Goal: Complete application form: Complete application form

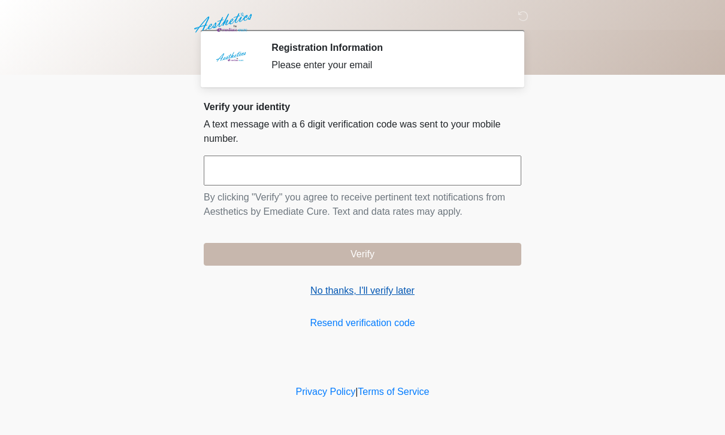
click at [368, 293] on link "No thanks, I'll verify later" at bounding box center [362, 291] width 317 height 14
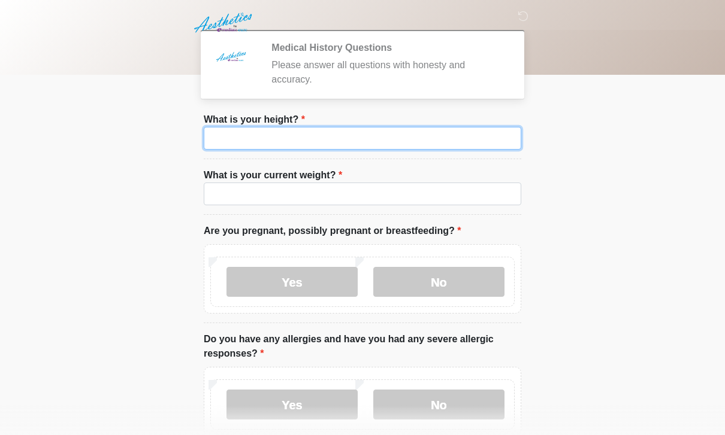
click at [381, 134] on input "What is your height?" at bounding box center [362, 138] width 317 height 23
type input "***"
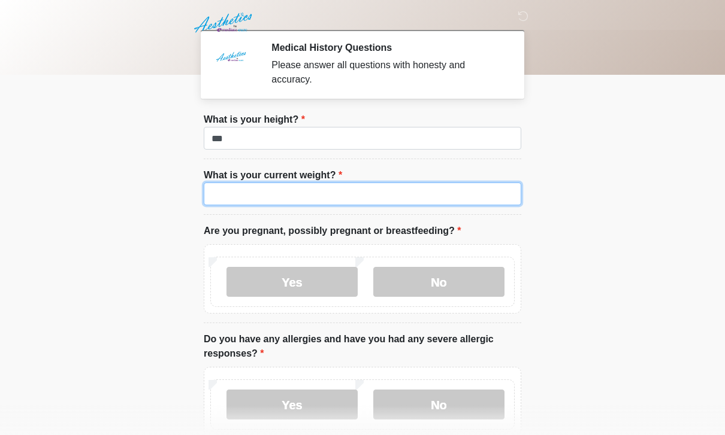
click at [262, 204] on input "What is your current weight?" at bounding box center [362, 194] width 317 height 23
type input "***"
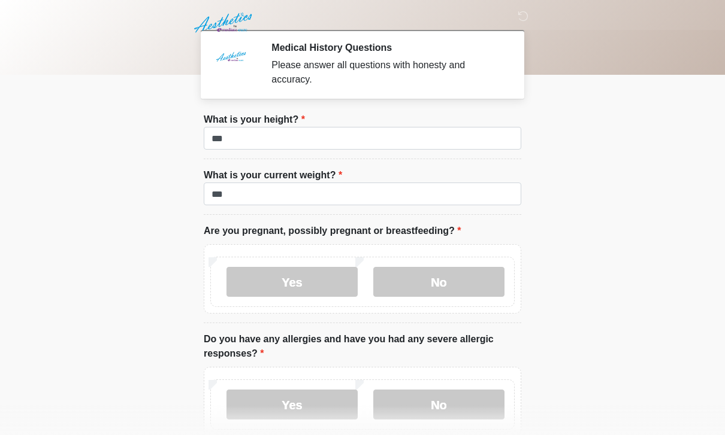
click at [440, 255] on div "Yes No" at bounding box center [362, 278] width 317 height 69
click at [465, 275] on label "No" at bounding box center [438, 282] width 131 height 30
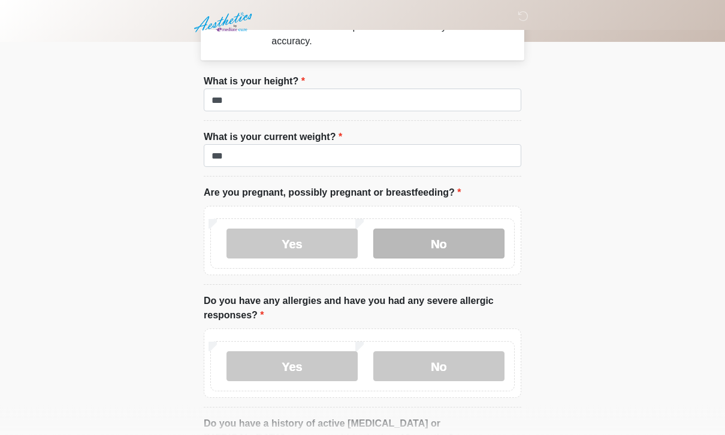
scroll to position [41, 0]
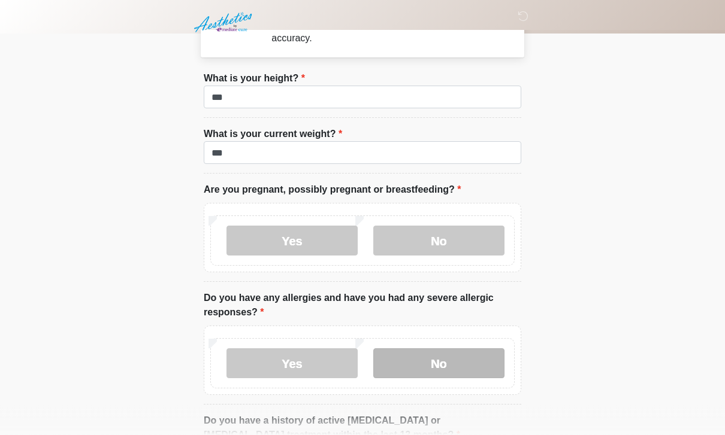
click at [458, 364] on label "No" at bounding box center [438, 364] width 131 height 30
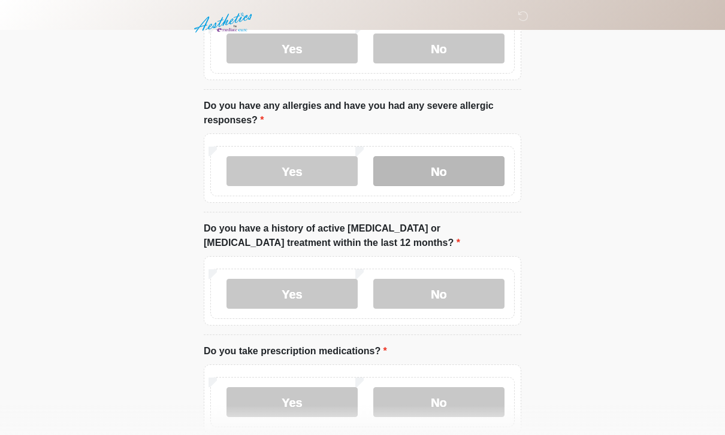
scroll to position [235, 0]
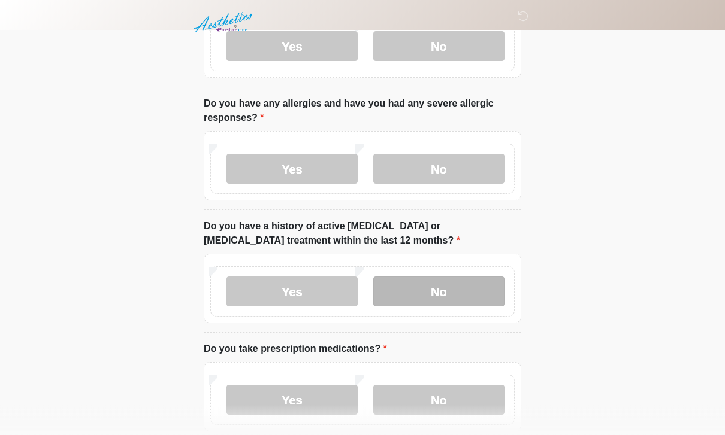
click at [453, 302] on label "No" at bounding box center [438, 292] width 131 height 30
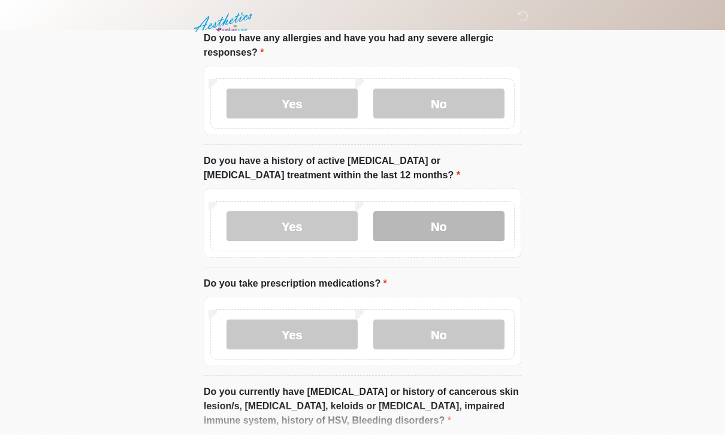
scroll to position [305, 0]
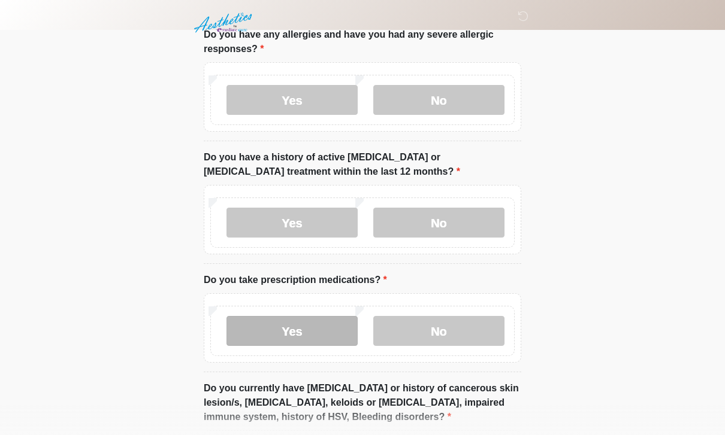
click at [312, 332] on label "Yes" at bounding box center [291, 331] width 131 height 30
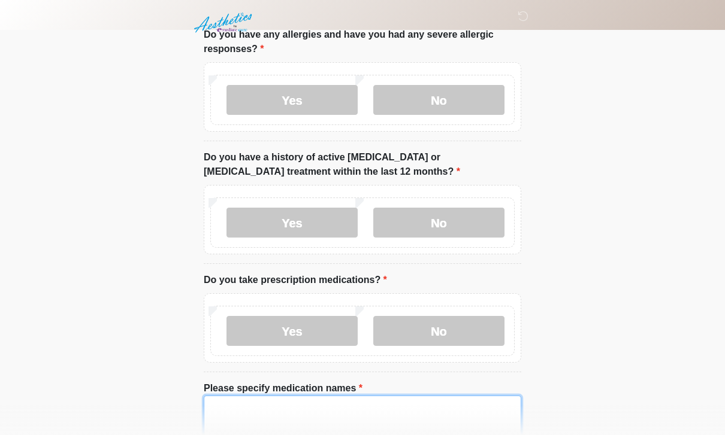
click at [316, 402] on textarea "Please specify medication names" at bounding box center [362, 422] width 317 height 52
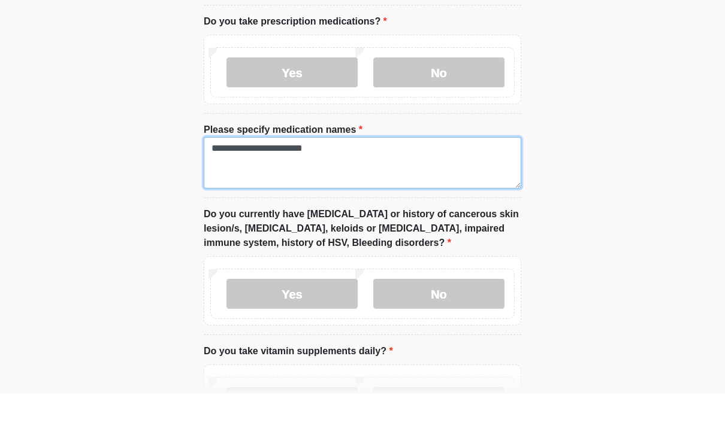
scroll to position [531, 0]
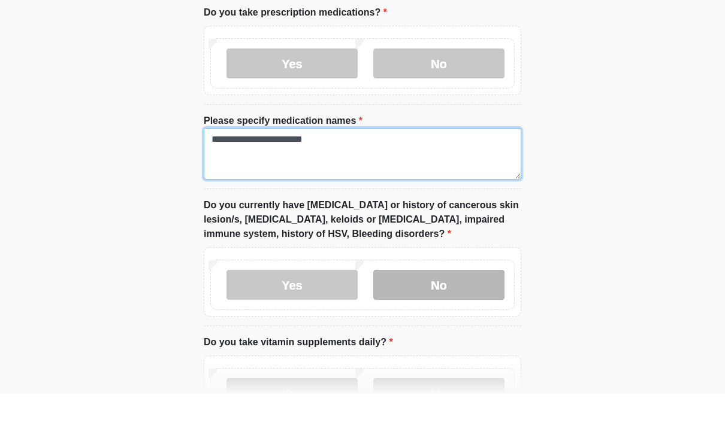
type textarea "**********"
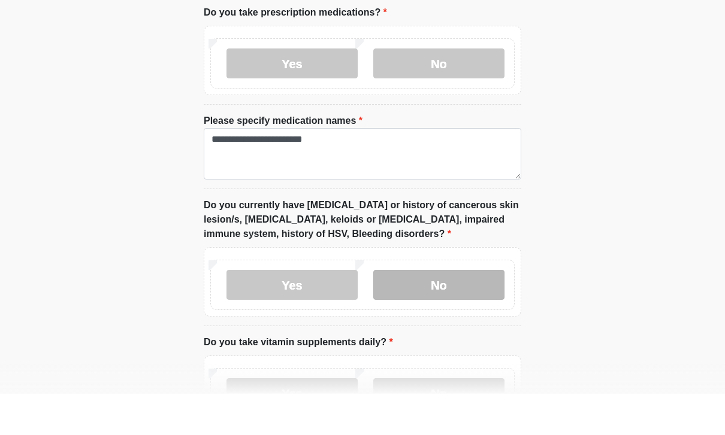
click at [447, 311] on label "No" at bounding box center [438, 326] width 131 height 30
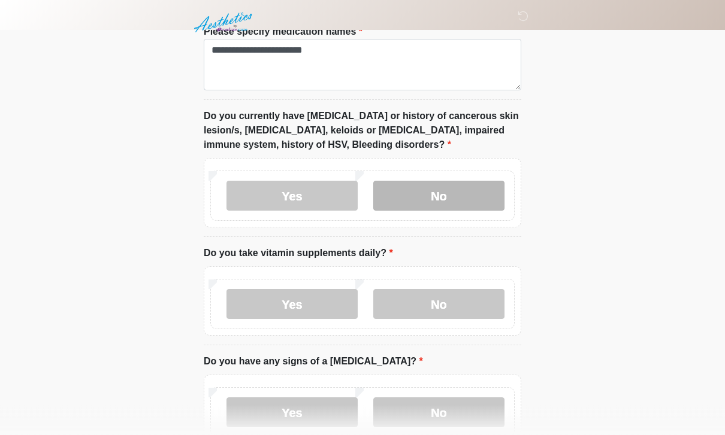
scroll to position [663, 0]
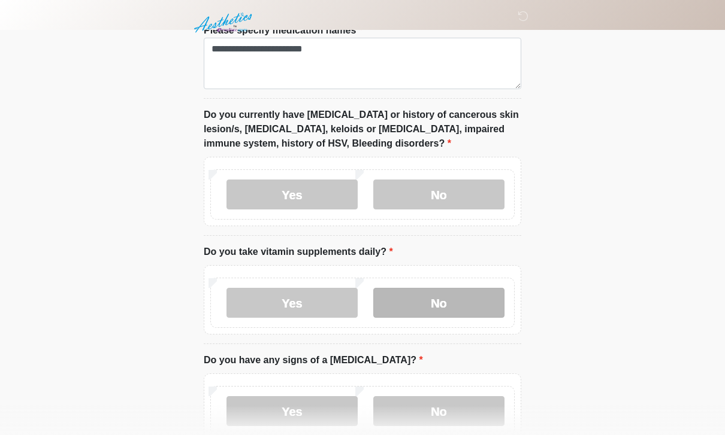
click at [483, 288] on label "No" at bounding box center [438, 303] width 131 height 30
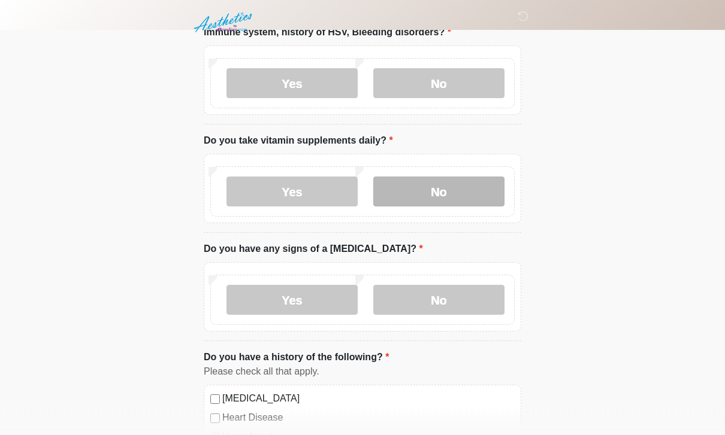
scroll to position [774, 0]
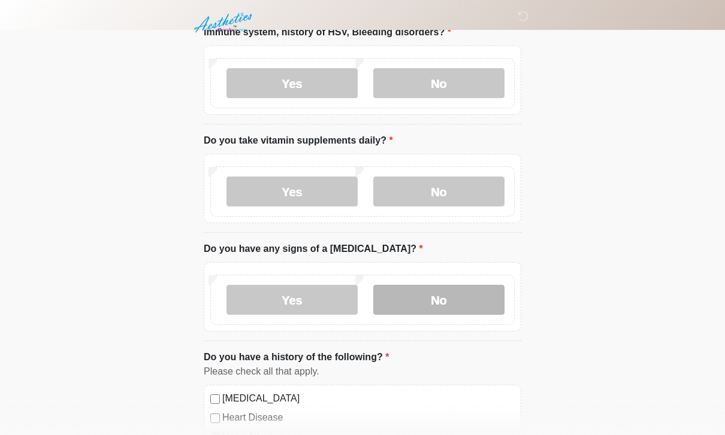
click at [458, 304] on label "No" at bounding box center [438, 300] width 131 height 30
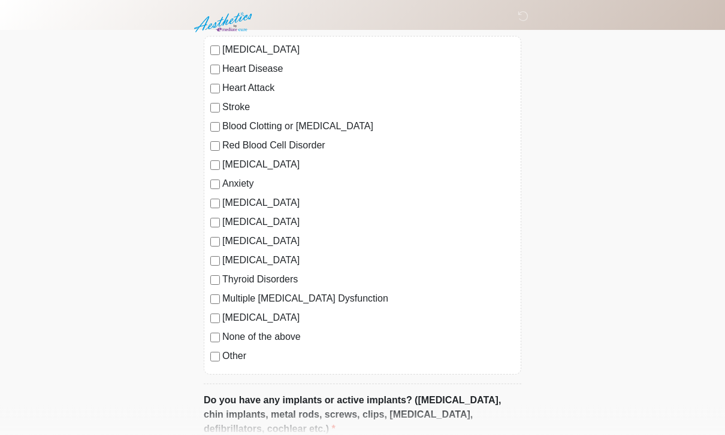
scroll to position [1126, 0]
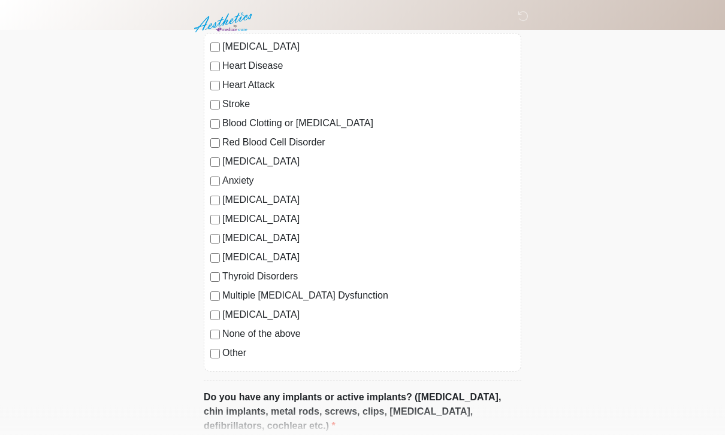
click at [252, 174] on label "Anxiety" at bounding box center [368, 181] width 292 height 14
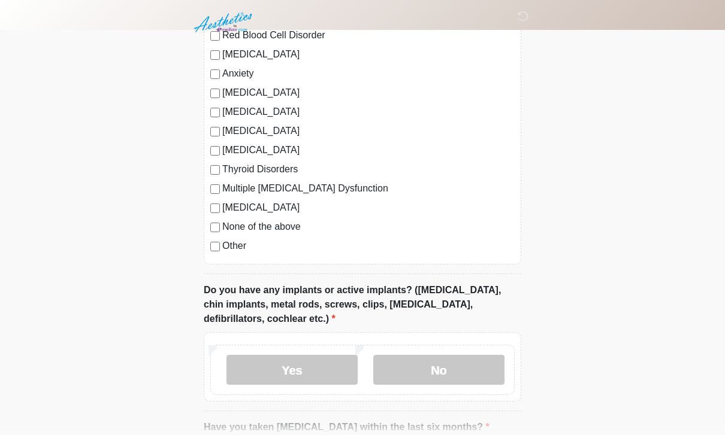
scroll to position [1235, 0]
click at [271, 166] on label "Thyroid Disorders" at bounding box center [368, 168] width 292 height 14
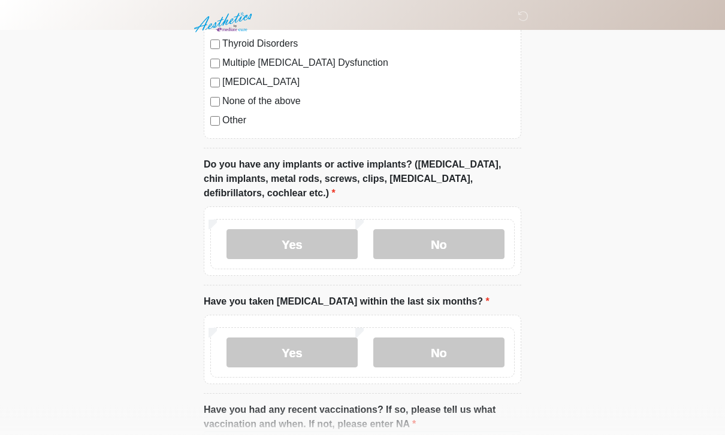
scroll to position [1359, 0]
click at [441, 253] on label "No" at bounding box center [438, 244] width 131 height 30
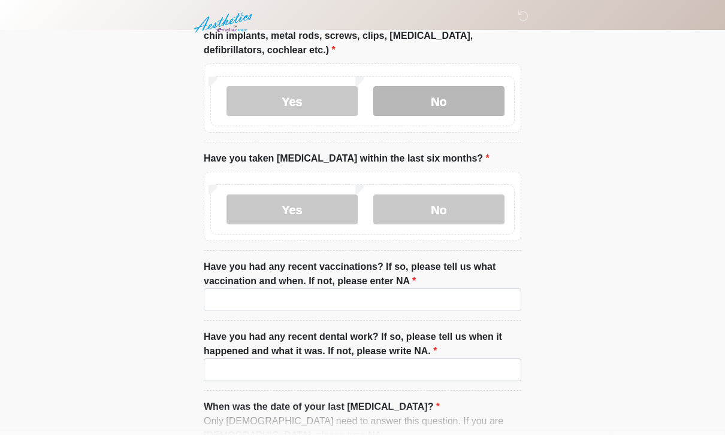
scroll to position [1510, 0]
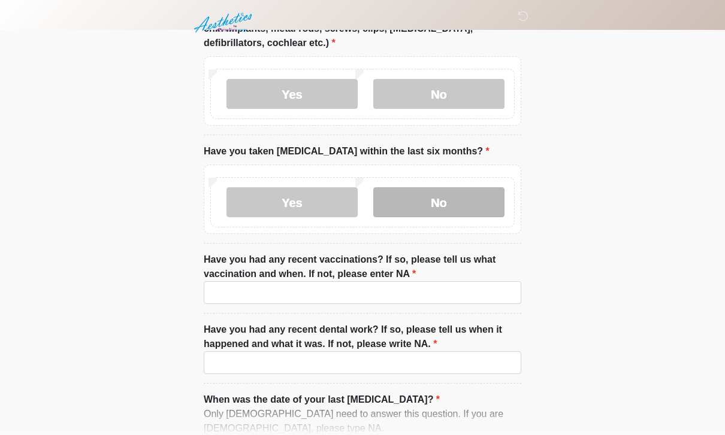
click at [461, 198] on label "No" at bounding box center [438, 202] width 131 height 30
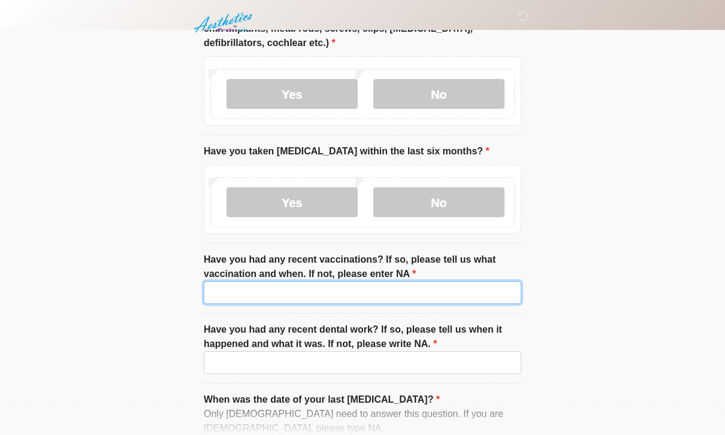
click at [411, 295] on input "Have you had any recent vaccinations? If so, please tell us what vaccination an…" at bounding box center [362, 292] width 317 height 23
type input "**"
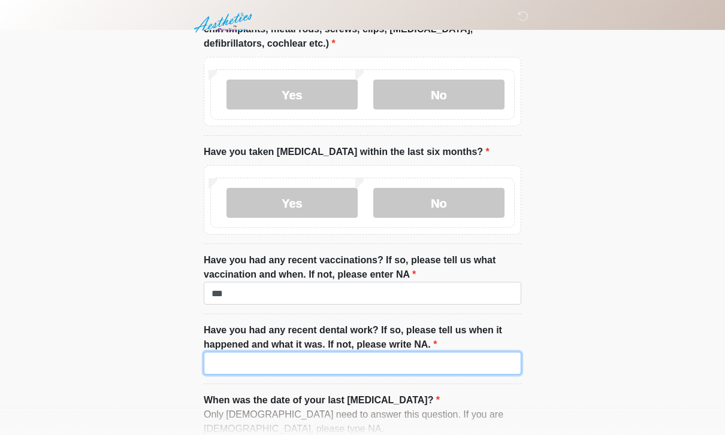
click at [395, 353] on input "Have you had any recent dental work? If so, please tell us when it happened and…" at bounding box center [362, 363] width 317 height 23
type input "**"
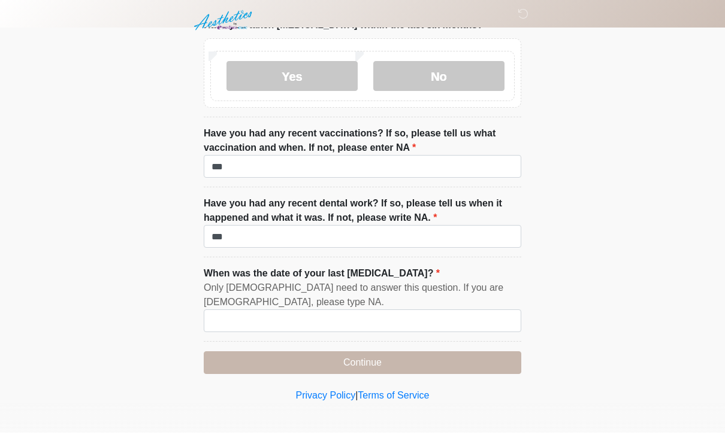
scroll to position [1597, 0]
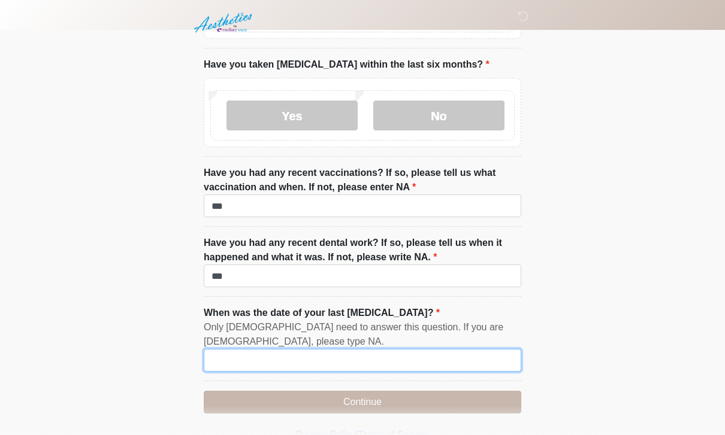
click at [434, 364] on input "When was the date of your last menstrual cycle?" at bounding box center [362, 360] width 317 height 23
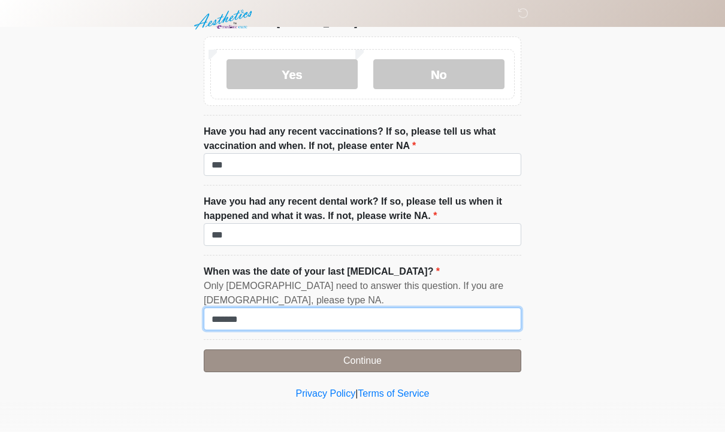
type input "*******"
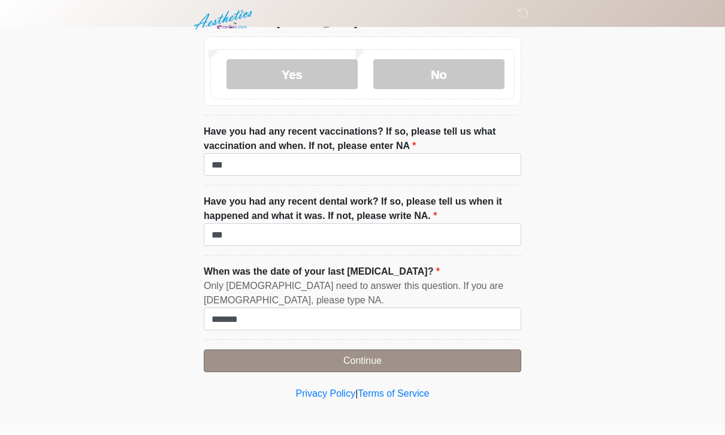
click at [455, 356] on button "Continue" at bounding box center [362, 364] width 317 height 23
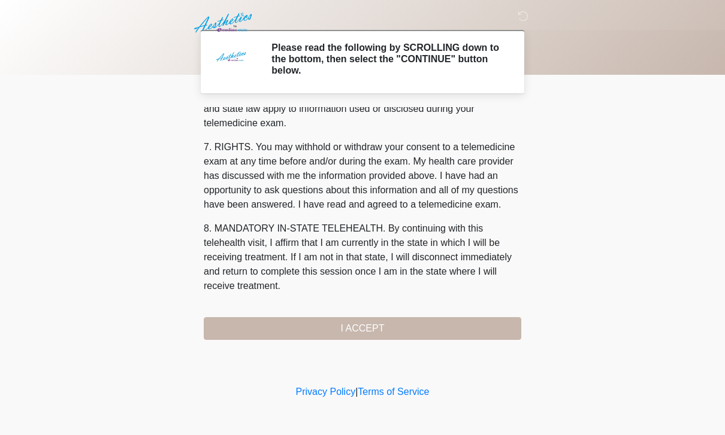
scroll to position [513, 0]
click at [437, 328] on button "I ACCEPT" at bounding box center [362, 328] width 317 height 23
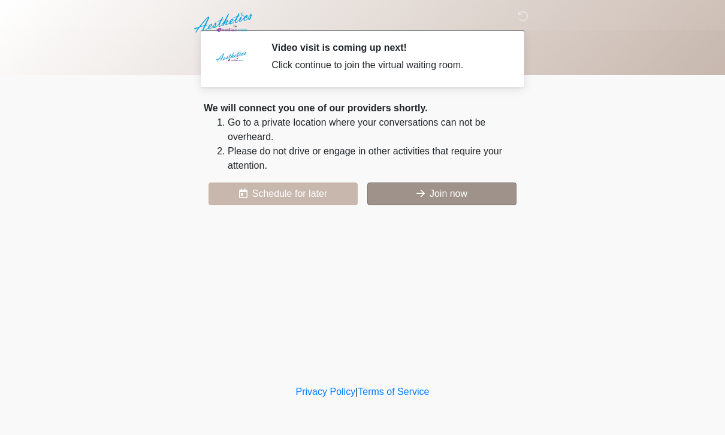
click at [449, 189] on button "Join now" at bounding box center [441, 194] width 149 height 23
